Goal: Task Accomplishment & Management: Use online tool/utility

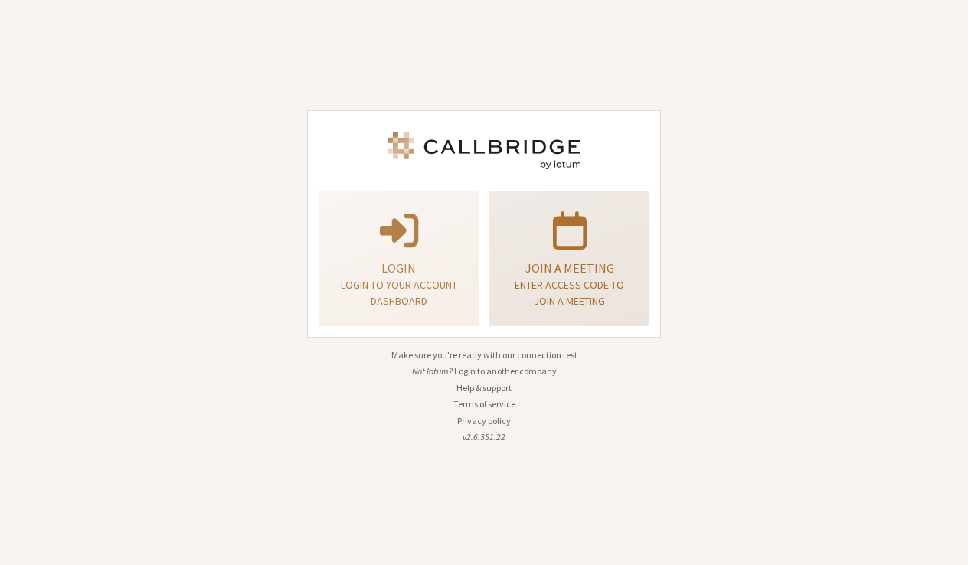
click at [581, 310] on div "Join a meeting Enter access code to join a meeting" at bounding box center [569, 258] width 143 height 123
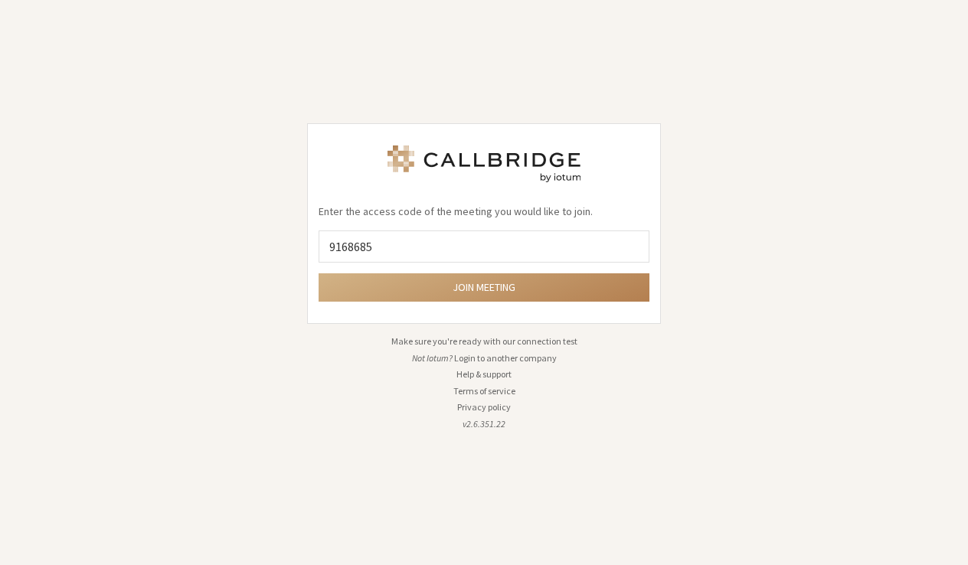
type input "9168685"
click at [484, 287] on button "Join meeting" at bounding box center [484, 287] width 331 height 28
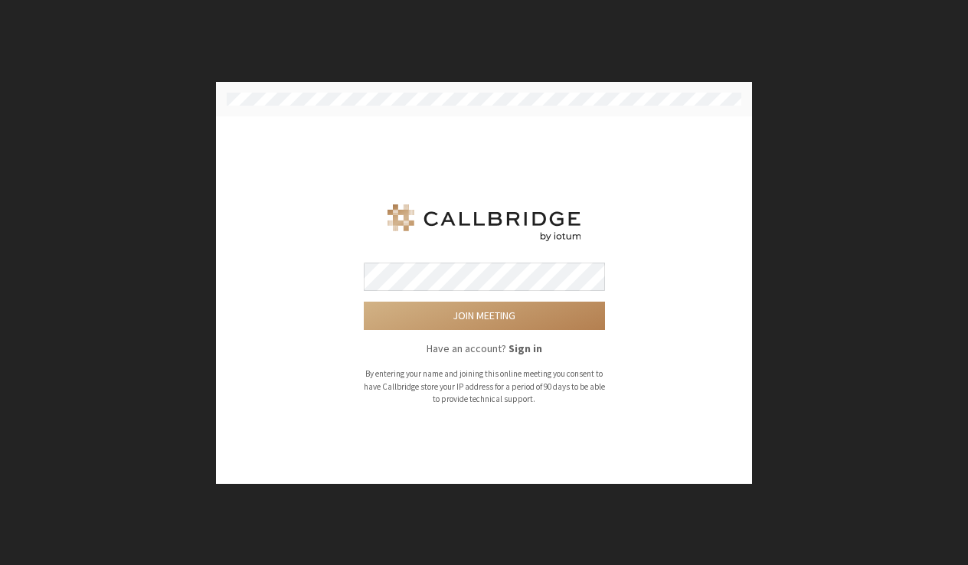
click at [484, 316] on button "Join meeting" at bounding box center [484, 316] width 241 height 28
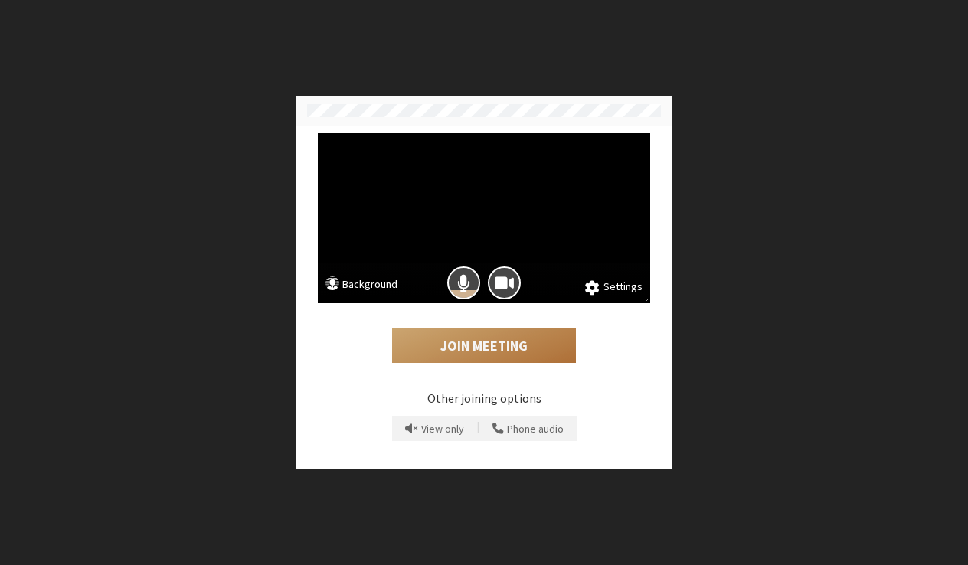
click at [484, 344] on button "Join Meeting" at bounding box center [484, 346] width 184 height 35
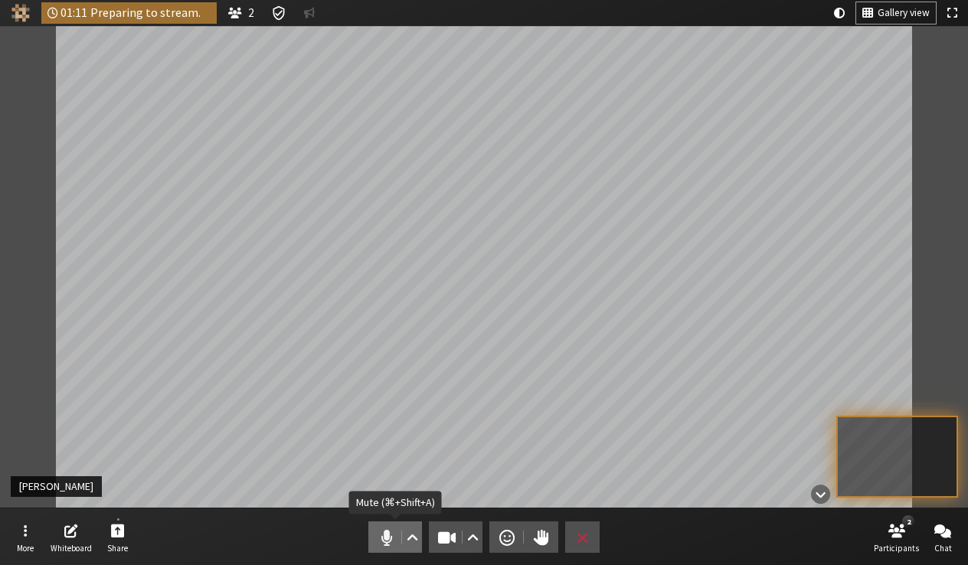
click at [391, 547] on span "Mute (⌘+Shift+A)" at bounding box center [386, 537] width 21 height 21
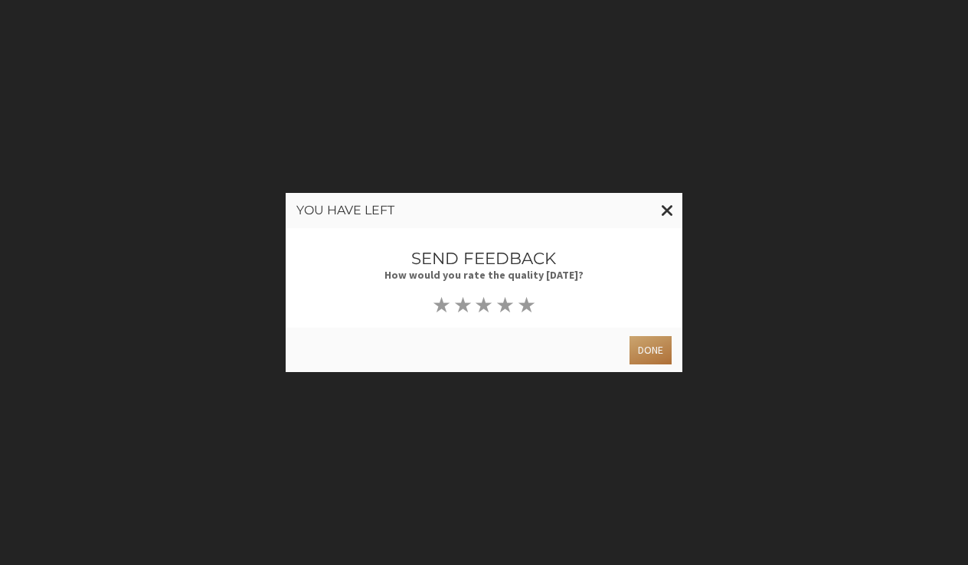
click at [654, 337] on button "Done" at bounding box center [651, 350] width 42 height 28
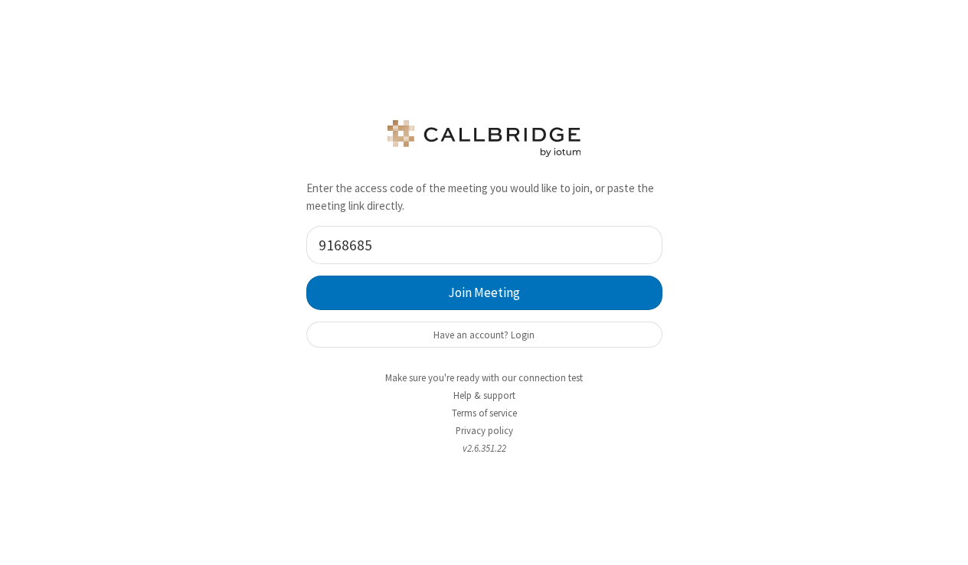
type input "9168685"
click at [484, 293] on button "Join Meeting" at bounding box center [484, 293] width 356 height 34
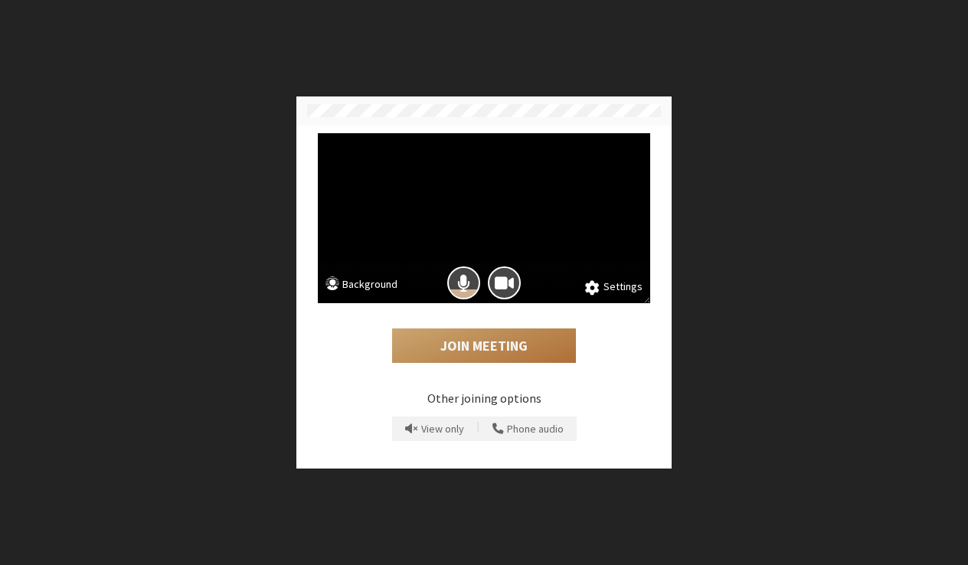
click at [538, 339] on button "Join Meeting" at bounding box center [484, 346] width 184 height 35
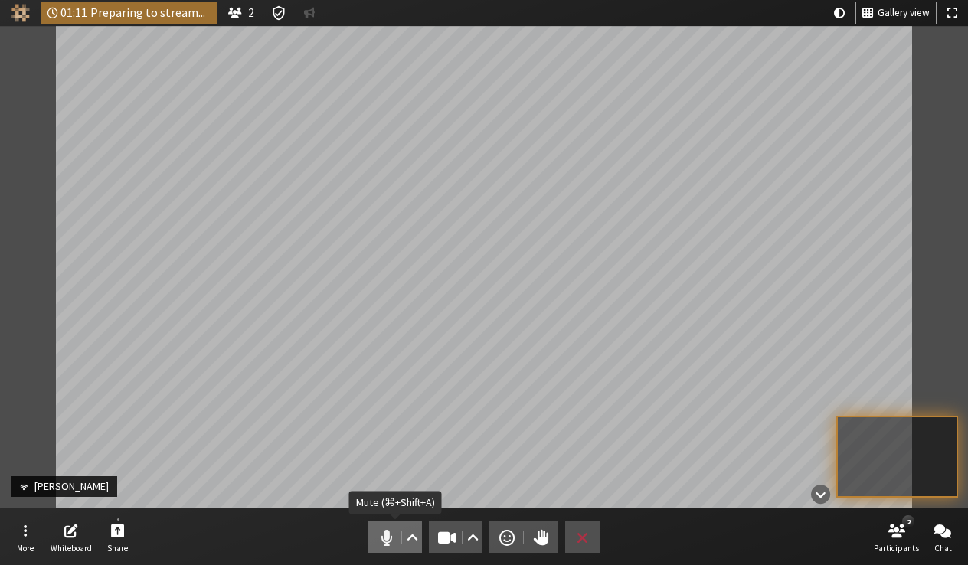
click at [369, 528] on button "Audio" at bounding box center [395, 537] width 54 height 31
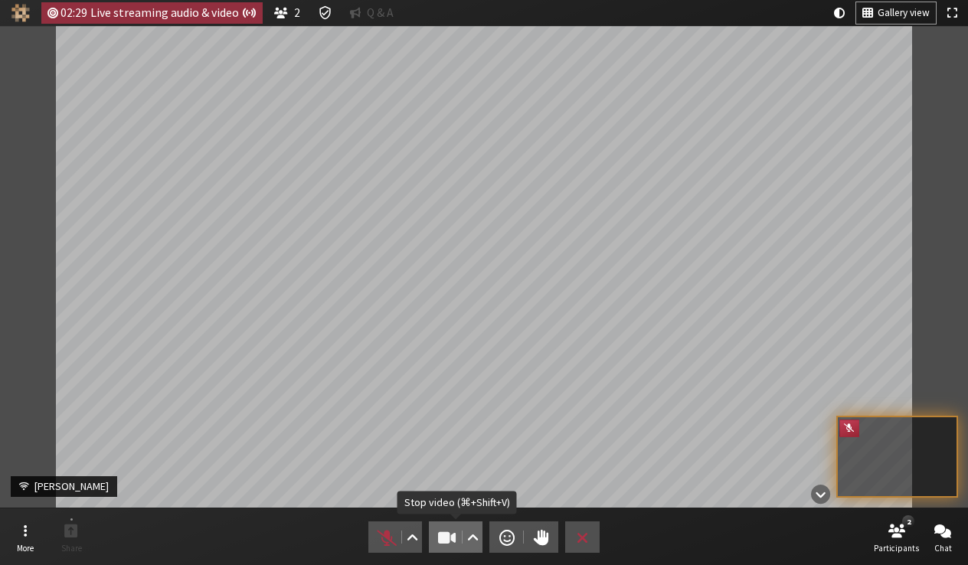
click at [450, 532] on span "Stop video (⌘+Shift+V)" at bounding box center [447, 537] width 21 height 21
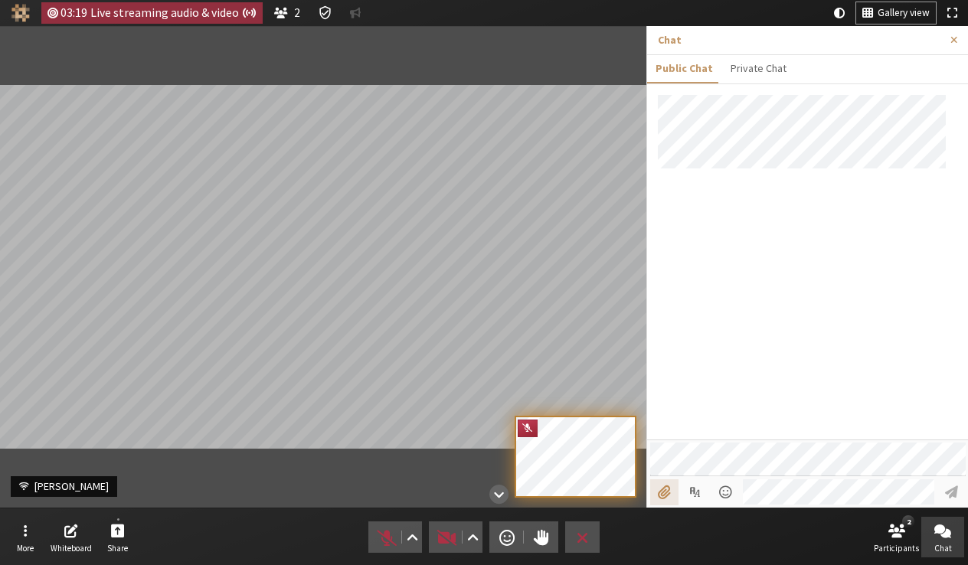
click at [666, 489] on input "File picker" at bounding box center [664, 492] width 28 height 26
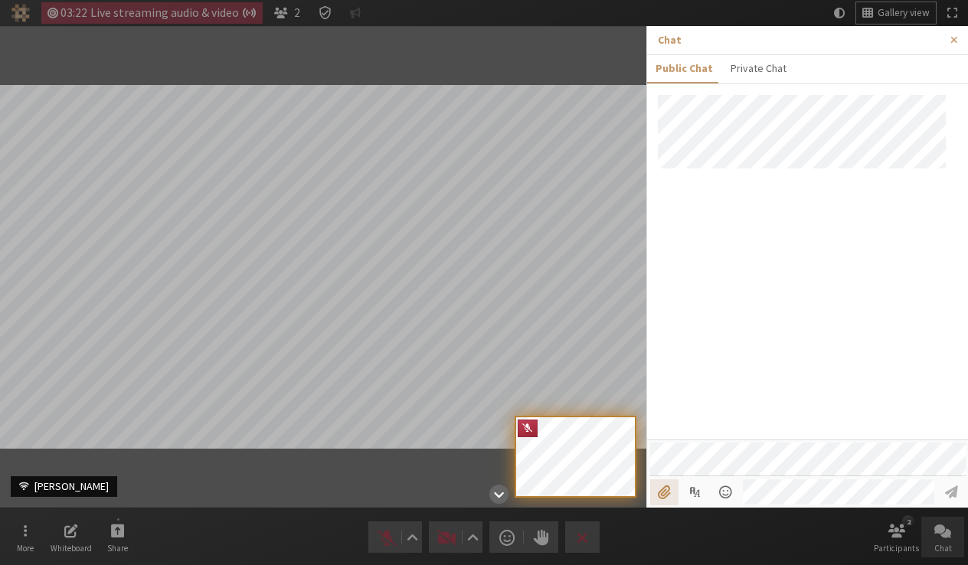
type input "C:\fakepath\address book.png"
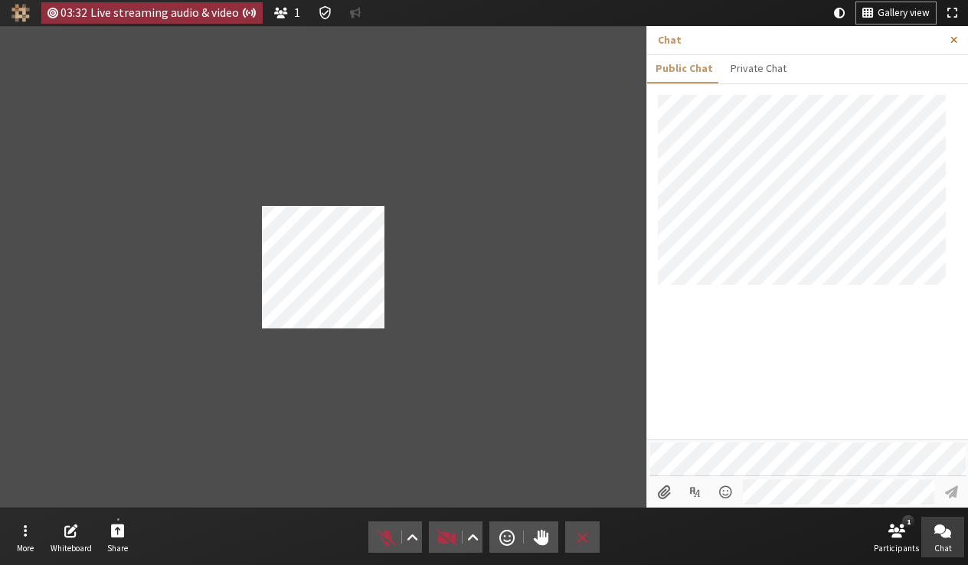
click at [953, 40] on span "Close sidebar" at bounding box center [953, 39] width 7 height 11
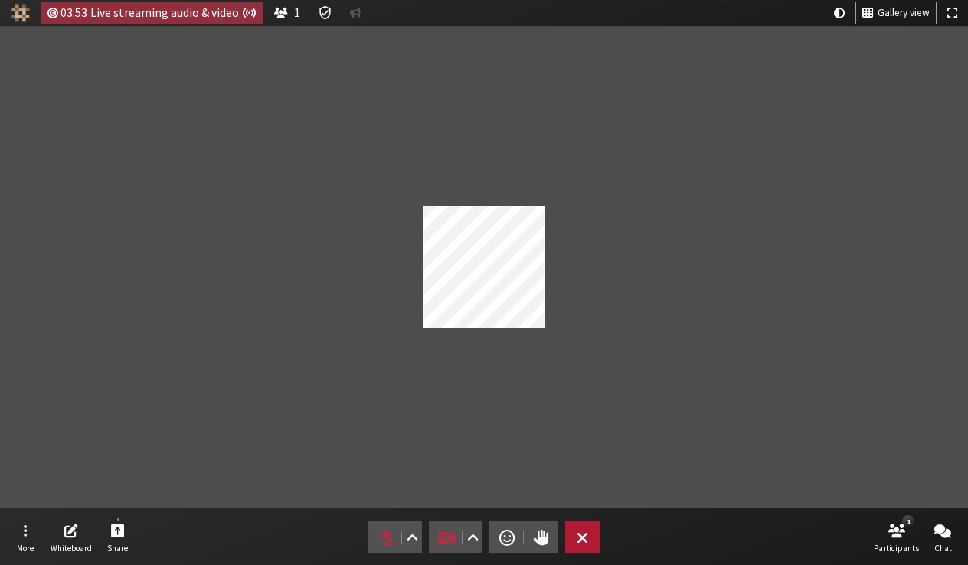
click at [582, 538] on span "Leave meeting" at bounding box center [582, 537] width 11 height 21
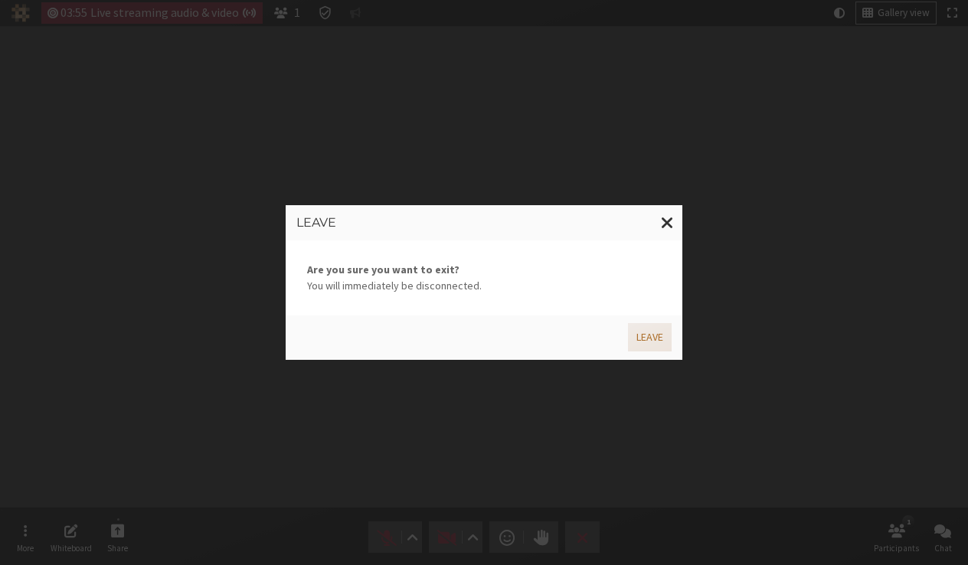
click at [649, 339] on button "Leave" at bounding box center [650, 337] width 44 height 28
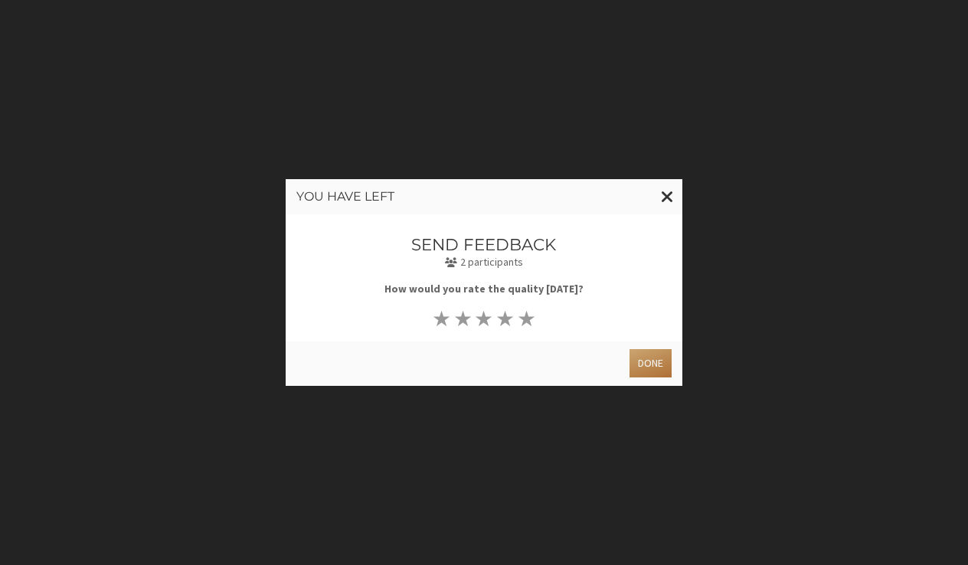
click at [648, 370] on button "Done" at bounding box center [651, 363] width 42 height 28
